Goal: Task Accomplishment & Management: Manage account settings

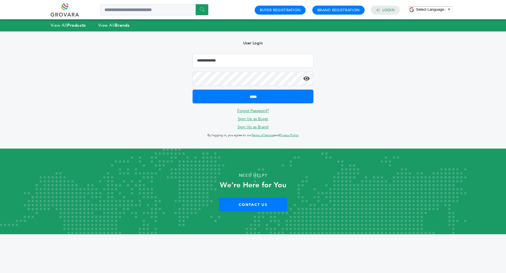
click at [253, 62] on input "Email Address" at bounding box center [252, 61] width 121 height 14
type input "**********"
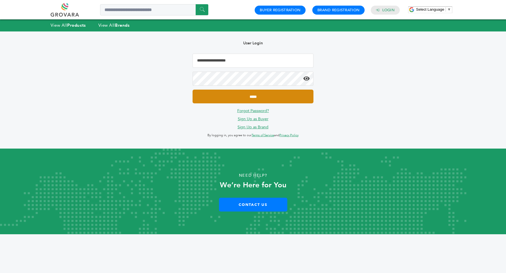
click at [268, 98] on input "*****" at bounding box center [252, 97] width 121 height 14
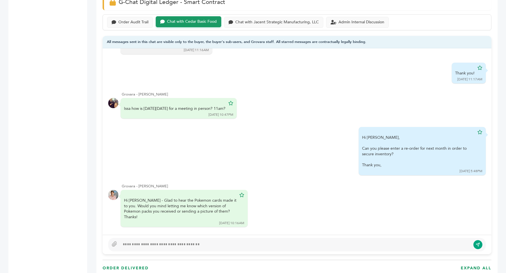
scroll to position [502, 0]
click at [128, 20] on div "Order Audit Trail" at bounding box center [133, 21] width 30 height 5
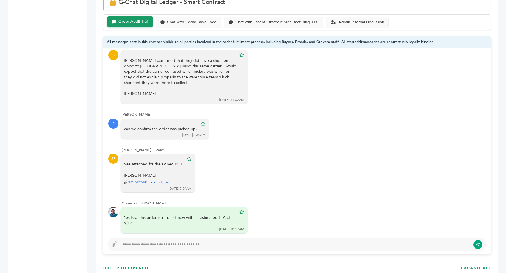
scroll to position [3841, 0]
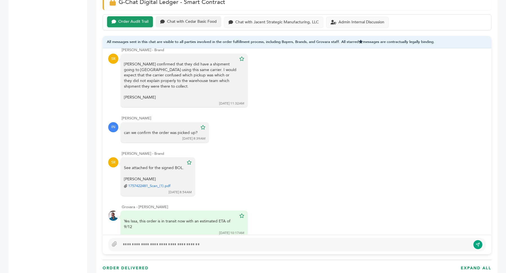
click at [199, 23] on div "Chat with Cedar Basic Food" at bounding box center [188, 21] width 65 height 11
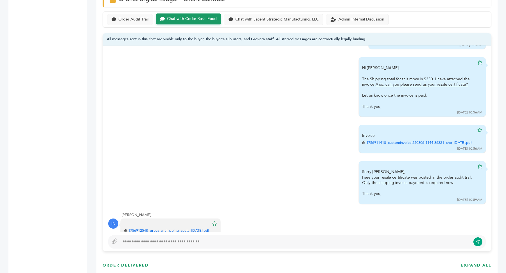
scroll to position [264, 0]
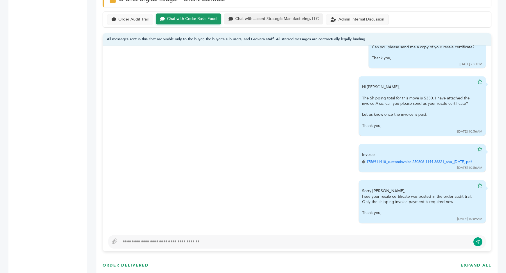
click at [283, 20] on div "Chat with Jacent Strategic Manufacturing, LLC" at bounding box center [273, 18] width 99 height 11
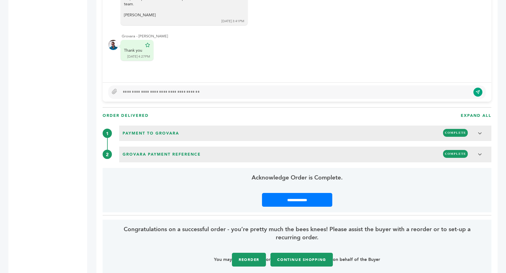
scroll to position [372, 0]
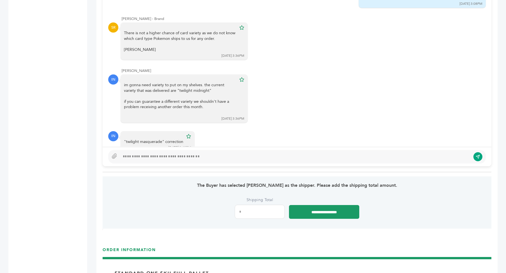
scroll to position [616, 0]
